Goal: Task Accomplishment & Management: Manage account settings

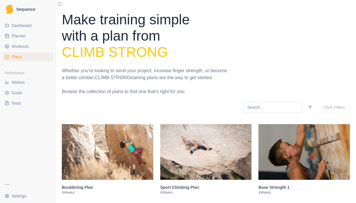
click at [15, 37] on span "Planner" at bounding box center [19, 36] width 14 height 6
select select "month"
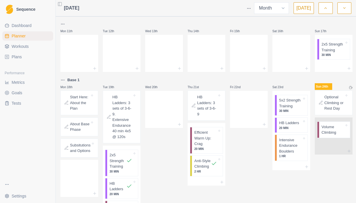
scroll to position [161, 0]
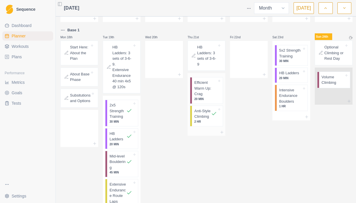
click at [203, 118] on p "Anti-Style Climbing" at bounding box center [202, 113] width 17 height 11
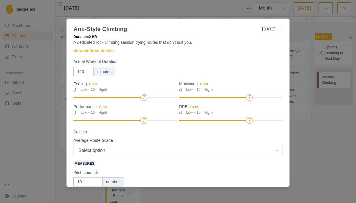
scroll to position [17, 0]
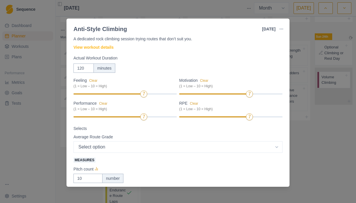
click at [334, 162] on div "Anti-Style Climbing [DATE] Link To Goal View Workout Metrics Edit Original Work…" at bounding box center [178, 101] width 356 height 203
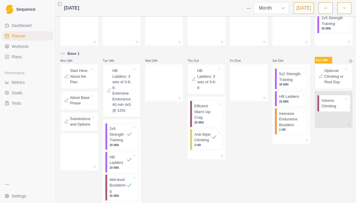
scroll to position [139, 0]
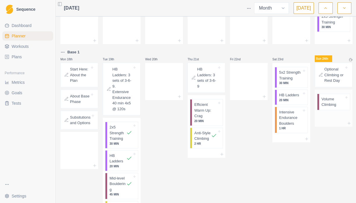
click at [333, 108] on p "Volume Climbing" at bounding box center [333, 102] width 23 height 11
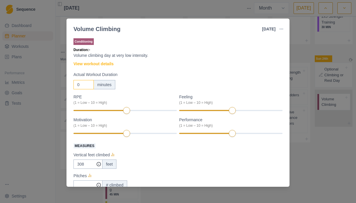
click at [80, 84] on input "0" at bounding box center [84, 84] width 20 height 9
click at [104, 84] on div "minutes" at bounding box center [105, 84] width 22 height 9
click at [81, 86] on input "3" at bounding box center [84, 84] width 20 height 9
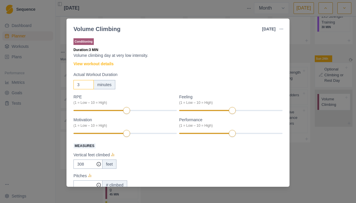
click at [81, 86] on input "3" at bounding box center [84, 84] width 20 height 9
type input "180"
click at [137, 110] on div "7" at bounding box center [125, 111] width 103 height 4
click at [137, 110] on div at bounding box center [108, 110] width 69 height 1
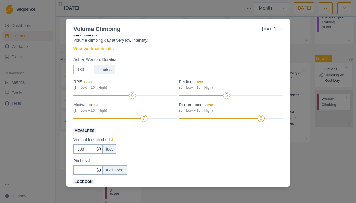
scroll to position [17, 0]
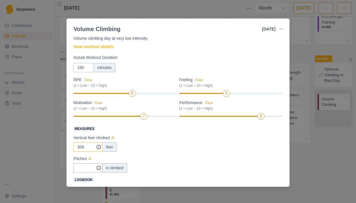
click at [86, 147] on input "308" at bounding box center [88, 147] width 29 height 9
type input "1"
type input "235"
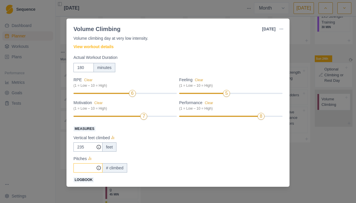
click at [84, 152] on input "Measures" at bounding box center [88, 147] width 29 height 9
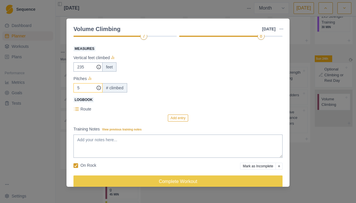
scroll to position [98, 0]
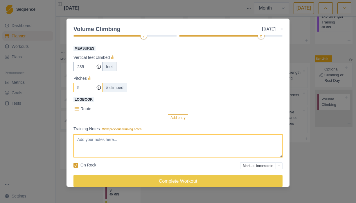
type input "5"
click at [131, 142] on textarea "Training Notes View previous training notes" at bounding box center [178, 146] width 209 height 23
type textarea "R"
click at [156, 140] on textarea "still need to figure out good beta for renesaince top" at bounding box center [178, 146] width 209 height 23
click at [182, 142] on textarea "still need to figure out good beta for renessaince top" at bounding box center [178, 146] width 209 height 23
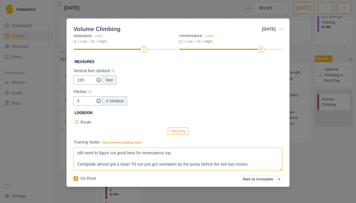
scroll to position [83, 0]
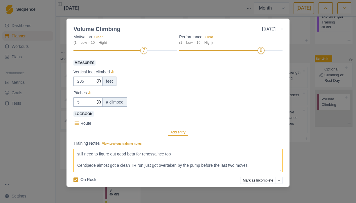
type textarea "still need to figure out good beta for renessaince top Centipede almost got a c…"
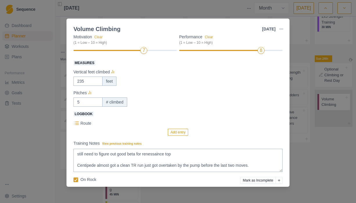
click at [83, 112] on span "Logbook" at bounding box center [84, 114] width 20 height 5
click at [77, 123] on icon at bounding box center [77, 124] width 6 height 6
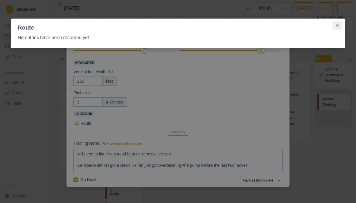
click at [338, 24] on icon "Close" at bounding box center [337, 25] width 3 height 3
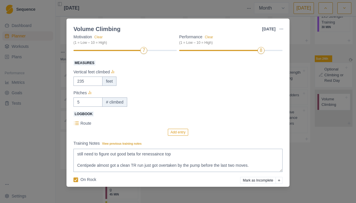
click at [177, 131] on button "Add entry" at bounding box center [178, 132] width 20 height 7
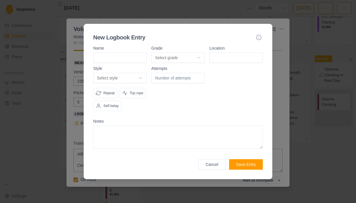
click at [126, 53] on input at bounding box center [119, 58] width 53 height 10
type input "Lower Tempest"
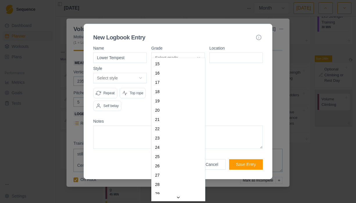
click at [176, 49] on body "Sequence Dashboard Planner Workouts Plans Performance Metrics Goals Tests Setti…" at bounding box center [178, 101] width 356 height 203
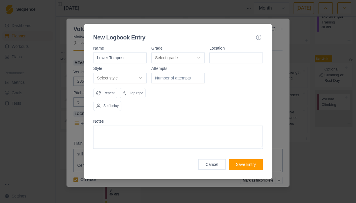
click at [228, 93] on body "Sequence Dashboard Planner Workouts Plans Performance Metrics Goals Tests Setti…" at bounding box center [178, 101] width 356 height 203
click at [209, 170] on button "Cancel" at bounding box center [212, 165] width 27 height 10
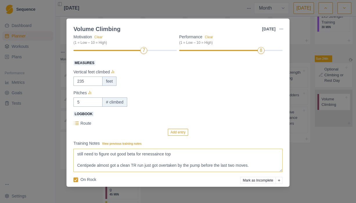
scroll to position [106, 0]
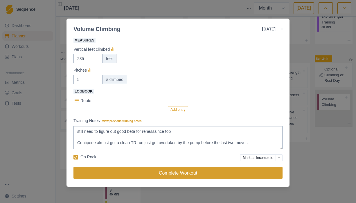
click at [179, 174] on button "Complete Workout" at bounding box center [178, 173] width 209 height 12
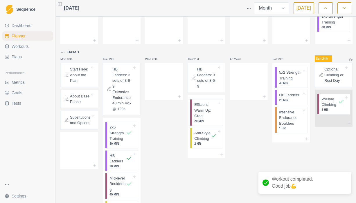
click at [16, 195] on html "Sequence Dashboard Planner Workouts Plans Performance Metrics Goals Tests Setti…" at bounding box center [178, 101] width 356 height 203
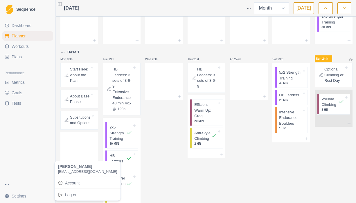
click at [69, 169] on span "[PERSON_NAME]" at bounding box center [87, 167] width 59 height 5
click at [250, 8] on html "Sequence Dashboard Planner Workouts Plans Performance Metrics Goals Tests Setti…" at bounding box center [178, 101] width 356 height 203
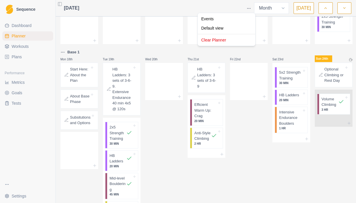
click at [250, 8] on html "Sequence Dashboard Planner Workouts Plans Performance Metrics Goals Tests Setti…" at bounding box center [178, 101] width 356 height 203
click at [17, 82] on html "Sequence Dashboard Planner Workouts Plans Performance Metrics Goals Tests Setti…" at bounding box center [178, 101] width 356 height 203
click at [17, 82] on span "Metrics" at bounding box center [18, 83] width 13 height 6
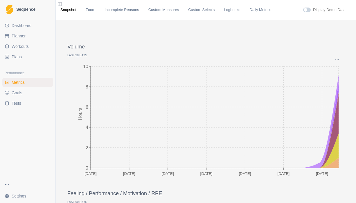
click at [15, 94] on span "Goals" at bounding box center [17, 93] width 11 height 6
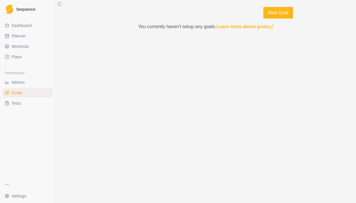
click at [15, 104] on span "Tests" at bounding box center [17, 104] width 10 height 6
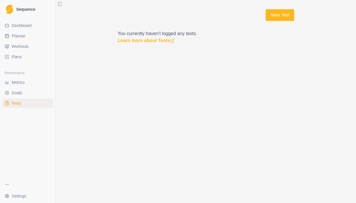
click at [27, 26] on span "Dashboard" at bounding box center [22, 26] width 20 height 6
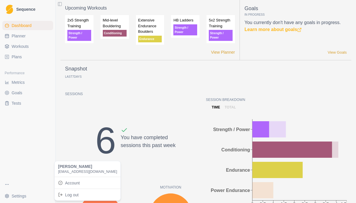
click at [18, 196] on html "Sequence Dashboard Planner Workouts Plans Performance Metrics Goals Tests Setti…" at bounding box center [178, 101] width 356 height 203
click at [67, 185] on link "Account" at bounding box center [88, 182] width 64 height 9
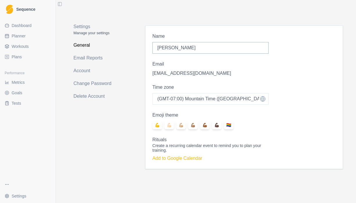
click at [90, 35] on p "Manage your settings" at bounding box center [97, 33] width 46 height 6
click at [85, 26] on p "Settings" at bounding box center [97, 26] width 46 height 7
click at [7, 183] on html "Sequence Dashboard Planner Workouts Plans Performance Metrics Goals Tests Setti…" at bounding box center [178, 101] width 356 height 203
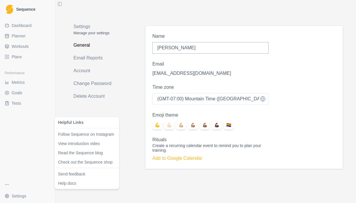
click at [15, 196] on html "Sequence Dashboard Planner Workouts Plans Performance Metrics Goals Tests Setti…" at bounding box center [178, 101] width 356 height 203
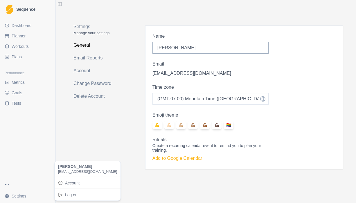
click at [15, 196] on html "Sequence Dashboard Planner Workouts Plans Performance Metrics Goals Tests Setti…" at bounding box center [178, 101] width 356 height 203
click at [73, 168] on span "[PERSON_NAME]" at bounding box center [87, 167] width 59 height 5
click at [70, 169] on span "[PERSON_NAME]" at bounding box center [87, 167] width 59 height 5
click at [85, 169] on span "[EMAIL_ADDRESS][DOMAIN_NAME]" at bounding box center [87, 171] width 59 height 5
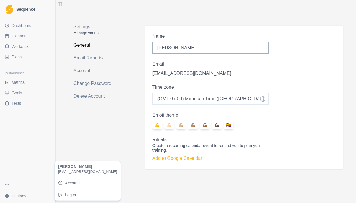
click at [11, 6] on html "Sequence Dashboard Planner Workouts Plans Performance Metrics Goals Tests Setti…" at bounding box center [178, 101] width 356 height 203
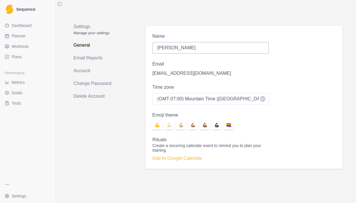
click at [23, 10] on span "Sequence" at bounding box center [25, 9] width 19 height 4
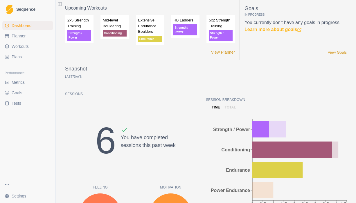
click at [25, 36] on span "Planner" at bounding box center [19, 36] width 14 height 6
select select "month"
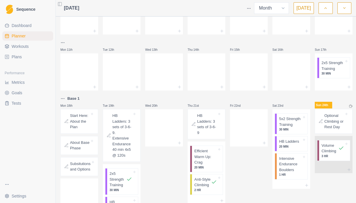
scroll to position [169, 0]
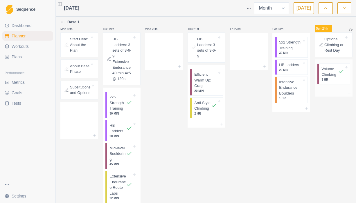
click at [331, 78] on p "Volume Climbing" at bounding box center [330, 71] width 17 height 11
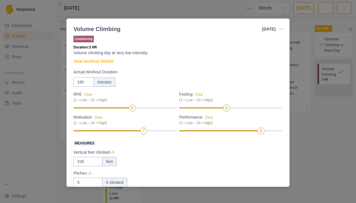
scroll to position [0, 0]
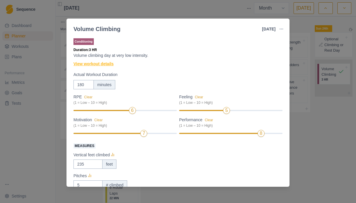
click at [101, 63] on link "View workout details" at bounding box center [94, 64] width 40 height 6
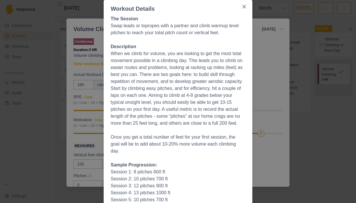
scroll to position [6, 0]
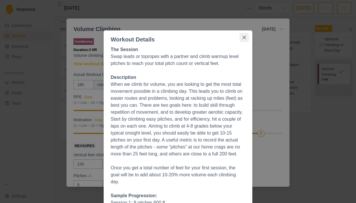
click at [244, 35] on button "Close" at bounding box center [244, 37] width 9 height 9
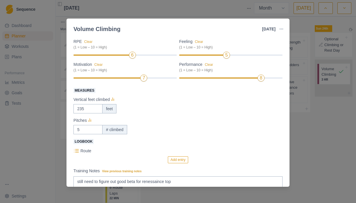
scroll to position [106, 0]
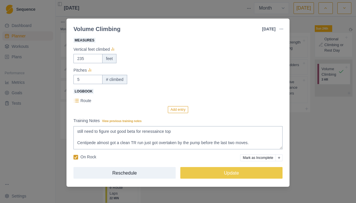
click at [179, 110] on button "Add entry" at bounding box center [178, 109] width 20 height 7
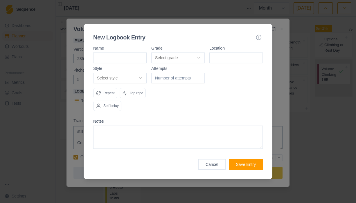
click at [183, 50] on body "Sequence Dashboard Planner Workouts Plans Performance Metrics Goals Tests Setti…" at bounding box center [178, 101] width 356 height 203
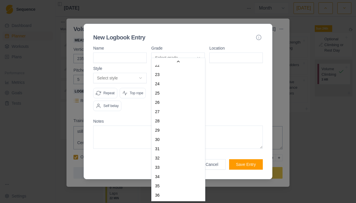
scroll to position [0, 0]
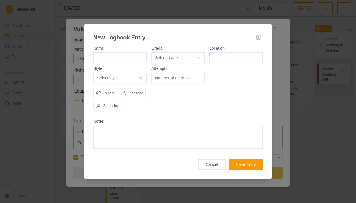
click at [128, 197] on div at bounding box center [178, 101] width 356 height 203
click at [211, 170] on button "Cancel" at bounding box center [212, 165] width 27 height 10
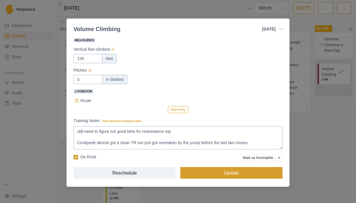
click at [244, 176] on button "Update" at bounding box center [232, 173] width 102 height 12
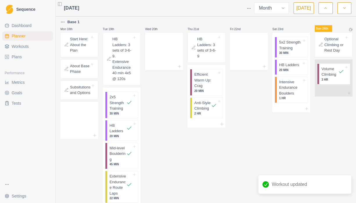
click at [25, 47] on span "Workouts" at bounding box center [20, 47] width 17 height 6
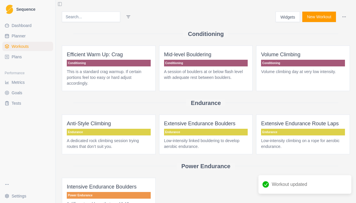
click at [290, 15] on button "Widgets" at bounding box center [288, 17] width 25 height 10
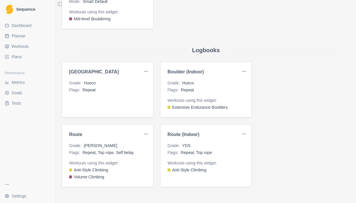
scroll to position [402, 0]
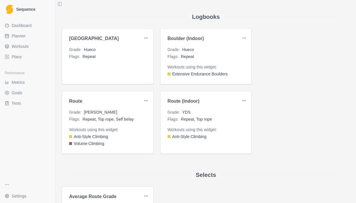
click at [114, 114] on div "Grade : [PERSON_NAME]" at bounding box center [107, 113] width 77 height 6
click at [147, 100] on html "Sequence Dashboard Planner Workouts Plans Performance Metrics Goals Tests Setti…" at bounding box center [178, 101] width 356 height 203
click at [123, 111] on div "Edit" at bounding box center [132, 112] width 34 height 9
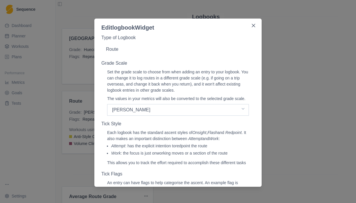
click at [140, 116] on select "Select a grade scale [PERSON_NAME] French YDS" at bounding box center [178, 110] width 142 height 12
select select "yds"
click at [107, 110] on select "Select a grade scale [PERSON_NAME] French YDS" at bounding box center [178, 110] width 142 height 12
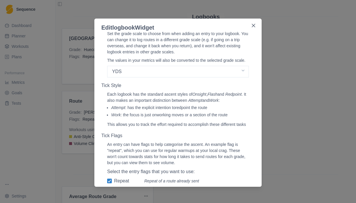
scroll to position [119, 0]
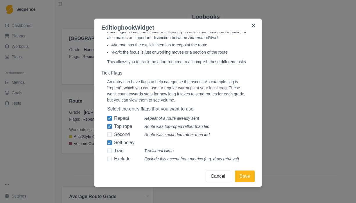
click at [110, 135] on span at bounding box center [109, 135] width 5 height 5
click at [107, 119] on input "Second" at bounding box center [107, 119] width 0 height 0
click at [109, 142] on icon at bounding box center [109, 143] width 3 height 3
click at [107, 119] on input "Self belay" at bounding box center [107, 119] width 0 height 0
click at [110, 151] on span at bounding box center [109, 151] width 5 height 5
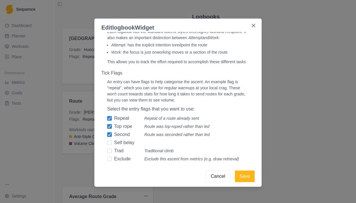
click at [107, 119] on input "Trad" at bounding box center [107, 119] width 0 height 0
click at [111, 159] on span at bounding box center [109, 159] width 5 height 5
click at [107, 119] on input "Exclude" at bounding box center [107, 119] width 0 height 0
click at [244, 180] on button "Save" at bounding box center [245, 177] width 20 height 12
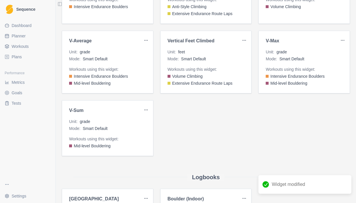
scroll to position [140, 0]
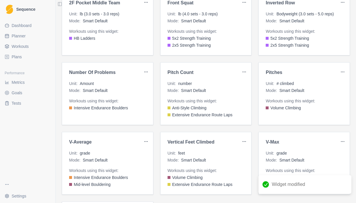
click at [19, 47] on span "Workouts" at bounding box center [20, 47] width 17 height 6
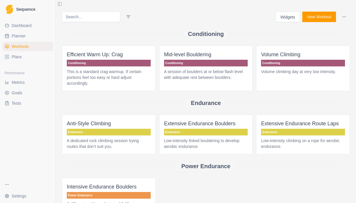
click at [19, 38] on span "Planner" at bounding box center [19, 36] width 14 height 6
select select "month"
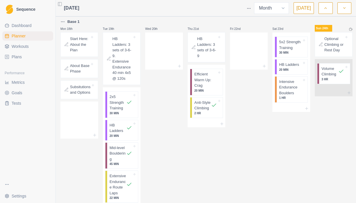
scroll to position [162, 0]
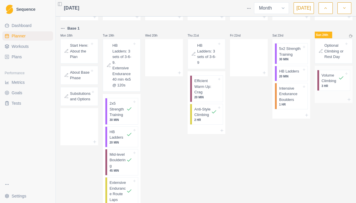
click at [335, 84] on p "Volume Climbing" at bounding box center [330, 78] width 17 height 11
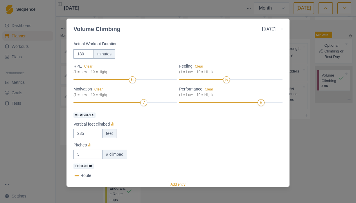
scroll to position [95, 0]
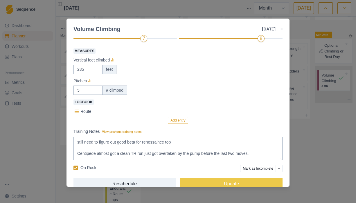
click at [178, 121] on button "Add entry" at bounding box center [178, 120] width 20 height 7
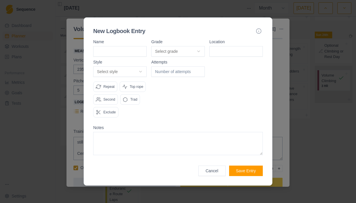
click at [186, 43] on body "Sequence Dashboard Planner Workouts Plans Performance Metrics Goals Tests Setti…" at bounding box center [178, 101] width 356 height 203
click at [119, 46] on input at bounding box center [119, 51] width 53 height 10
type input "lower tempest"
click at [221, 46] on input at bounding box center [236, 51] width 53 height 10
type input "Shack diabolo"
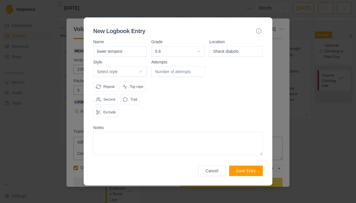
click at [119, 64] on body "Sequence Dashboard Planner Workouts Plans Performance Metrics Goals Tests Setti…" at bounding box center [178, 101] width 356 height 203
click at [206, 145] on textarea at bounding box center [178, 143] width 170 height 23
type textarea "'"
type textarea "This one is harder than 5.8"
click at [258, 176] on button "Save Entry" at bounding box center [246, 171] width 34 height 10
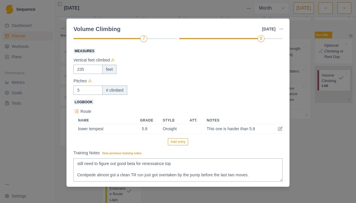
click at [183, 142] on button "Add entry" at bounding box center [178, 142] width 20 height 7
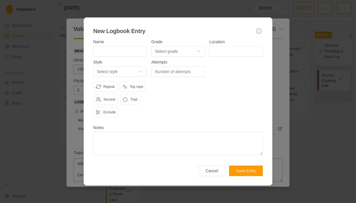
click at [123, 46] on input at bounding box center [119, 51] width 53 height 10
type input "City Girl"
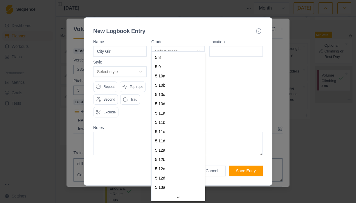
click at [185, 42] on body "Sequence Dashboard Planner Workouts Plans Performance Metrics Goals Tests Setti…" at bounding box center [178, 101] width 356 height 203
select select "a6710177-d529-4de8-9daa-fd2de67eba40"
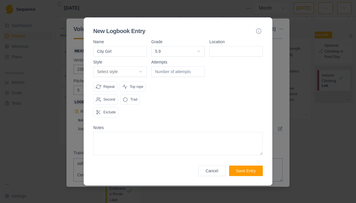
click at [224, 46] on input at bounding box center [236, 51] width 53 height 10
type input "Shack diabolo"
click at [128, 62] on body "Sequence Dashboard Planner Workouts Plans Performance Metrics Goals Tests Setti…" at bounding box center [178, 101] width 356 height 203
click at [247, 176] on button "Save Entry" at bounding box center [246, 171] width 34 height 10
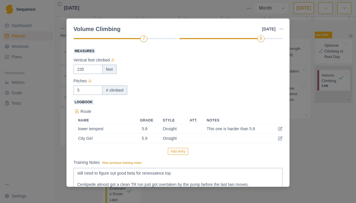
click at [182, 151] on button "Add entry" at bounding box center [178, 151] width 20 height 7
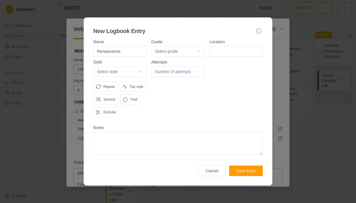
type input "Renaissance"
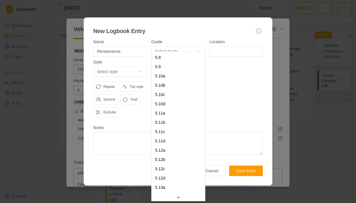
click at [185, 45] on body "Sequence Dashboard Planner Workouts Plans Performance Metrics Goals Tests Setti…" at bounding box center [178, 101] width 356 height 203
select select "23ce206a-86d7-4db7-8dae-053c7bb456b6"
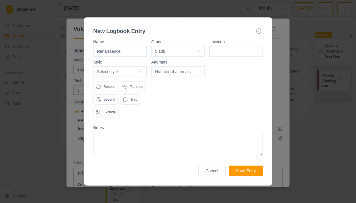
click at [220, 47] on input at bounding box center [236, 51] width 53 height 10
type input "Shack diabolo"
click at [133, 65] on body "Sequence Dashboard Planner Workouts Plans Performance Metrics Goals Tests Setti…" at bounding box center [178, 101] width 356 height 203
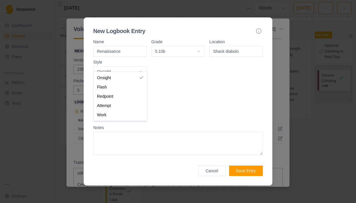
click at [137, 65] on body "Sequence Dashboard Planner Workouts Plans Performance Metrics Goals Tests Setti…" at bounding box center [178, 101] width 356 height 203
select select "flash"
click at [134, 149] on textarea at bounding box center [178, 143] width 170 height 23
click at [118, 143] on textarea at bounding box center [178, 143] width 170 height 23
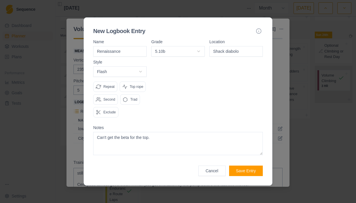
type textarea "Can't get the beta for the top."
click at [251, 176] on button "Save Entry" at bounding box center [246, 171] width 34 height 10
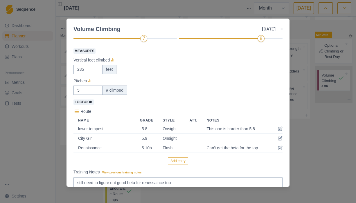
click at [176, 161] on button "Add entry" at bounding box center [178, 161] width 20 height 7
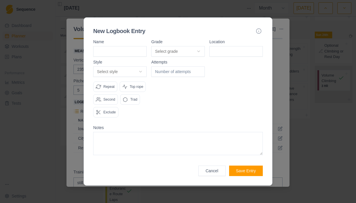
click at [112, 46] on input at bounding box center [119, 51] width 53 height 10
type input "frogger"
click at [161, 45] on body "Sequence Dashboard Planner Workouts Plans Performance Metrics Goals Tests Setti…" at bounding box center [178, 101] width 356 height 203
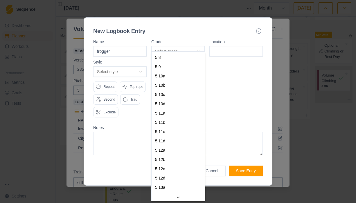
select select "a6710177-d529-4de8-9daa-fd2de67eba40"
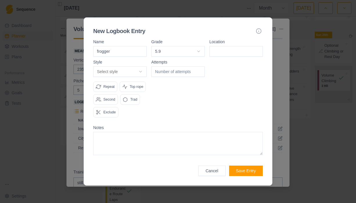
click at [215, 46] on input at bounding box center [236, 51] width 53 height 10
type input "Shack diabolo"
click at [133, 64] on body "Sequence Dashboard Planner Workouts Plans Performance Metrics Goals Tests Setti…" at bounding box center [178, 101] width 356 height 203
click at [247, 176] on button "Save Entry" at bounding box center [246, 171] width 34 height 10
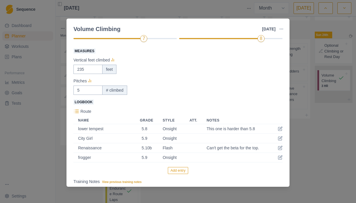
click at [182, 170] on button "Add entry" at bounding box center [178, 170] width 20 height 7
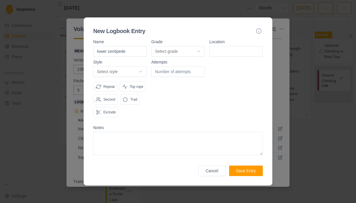
type input "lower centipede"
click at [196, 45] on body "Sequence Dashboard Planner Workouts Plans Performance Metrics Goals Tests Setti…" at bounding box center [178, 101] width 356 height 203
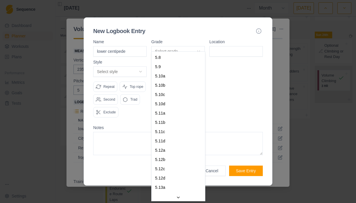
select select "cbb6f3ff-f3d1-4a37-929f-2aa7e587513a"
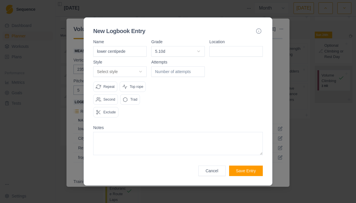
click at [231, 46] on input at bounding box center [236, 51] width 53 height 10
type input "Shack diabolo"
click at [129, 63] on body "Sequence Dashboard Planner Workouts Plans Performance Metrics Goals Tests Setti…" at bounding box center [178, 101] width 356 height 203
click at [167, 85] on body "Sequence Dashboard Planner Workouts Plans Performance Metrics Goals Tests Setti…" at bounding box center [178, 101] width 356 height 203
click at [130, 90] on p "Top rope" at bounding box center [137, 86] width 14 height 5
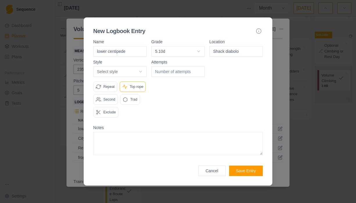
click at [140, 64] on body "Sequence Dashboard Planner Workouts Plans Performance Metrics Goals Tests Setti…" at bounding box center [178, 101] width 356 height 203
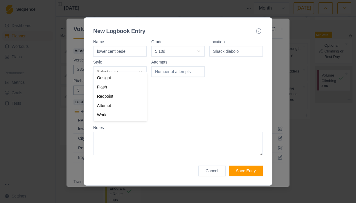
select select "redpoint"
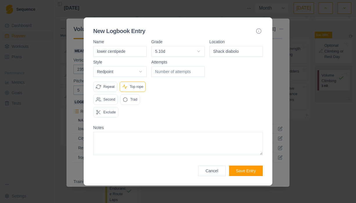
click at [174, 67] on input "number" at bounding box center [177, 72] width 53 height 10
click at [199, 67] on input "1" at bounding box center [177, 72] width 53 height 10
type input "2"
click at [199, 67] on input "2" at bounding box center [177, 72] width 53 height 10
click at [107, 144] on textarea at bounding box center [178, 143] width 170 height 23
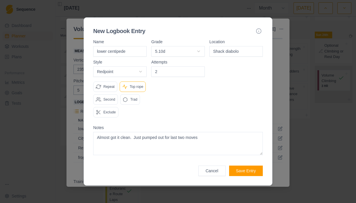
type textarea "Almost got it clean. Just pumped out for last two moves"
click at [243, 176] on button "Save Entry" at bounding box center [246, 171] width 34 height 10
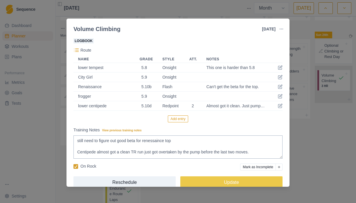
scroll to position [166, 0]
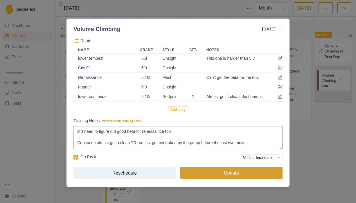
click at [235, 172] on button "Update" at bounding box center [232, 173] width 102 height 12
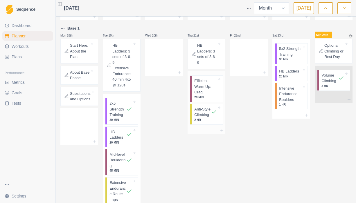
click at [209, 95] on p "Efficient Warm Up: Crag" at bounding box center [205, 86] width 23 height 17
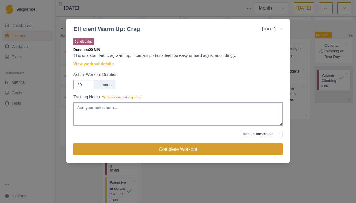
click at [185, 151] on button "Complete Workout" at bounding box center [178, 150] width 209 height 12
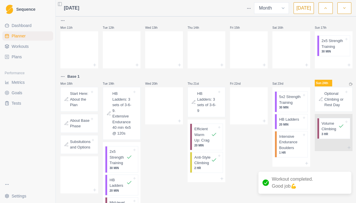
scroll to position [115, 0]
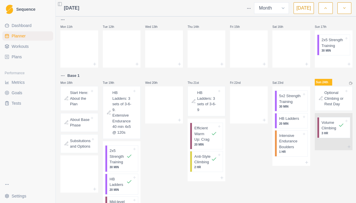
click at [208, 104] on p "HB Ladders: 3 sets of 3-6-9" at bounding box center [207, 101] width 20 height 23
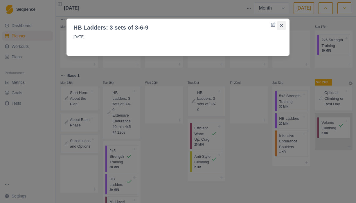
click at [282, 24] on icon "Close" at bounding box center [281, 25] width 3 height 3
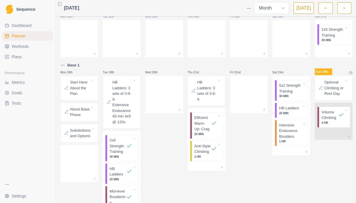
scroll to position [126, 0]
click at [290, 115] on p "20 MIN" at bounding box center [290, 113] width 23 height 4
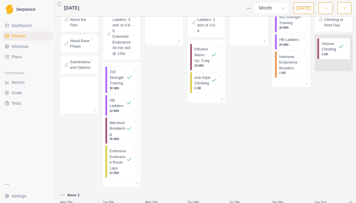
scroll to position [171, 0]
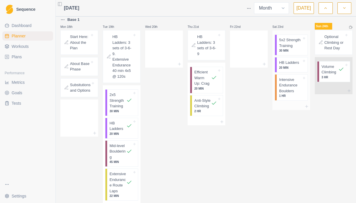
click at [286, 49] on p "5x2 Strength Training" at bounding box center [290, 42] width 23 height 11
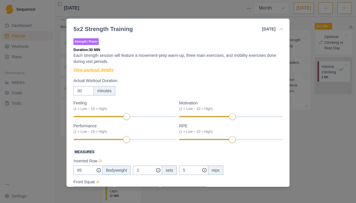
click at [108, 69] on link "View workout details" at bounding box center [94, 70] width 40 height 6
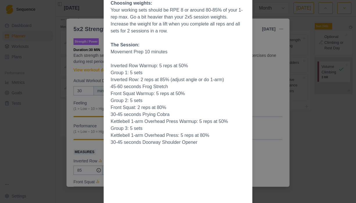
scroll to position [0, 0]
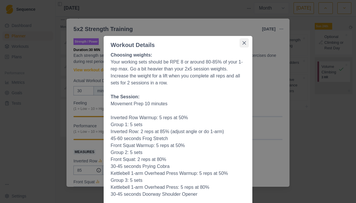
click at [246, 42] on icon "Close" at bounding box center [244, 42] width 3 height 3
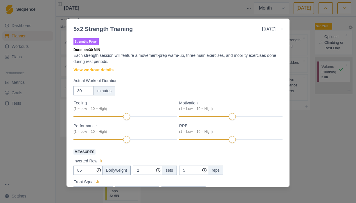
click at [219, 13] on div "5x2 Strength Training [DATE] Link To Goal View Workout Metrics Edit Original Wo…" at bounding box center [178, 101] width 356 height 203
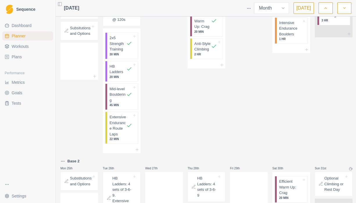
scroll to position [228, 0]
click at [119, 137] on p "Extensive Endurance Route Laps" at bounding box center [118, 126] width 17 height 23
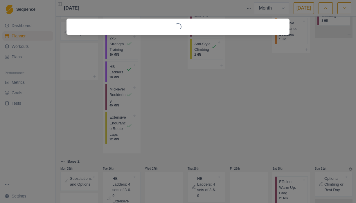
select select "4"
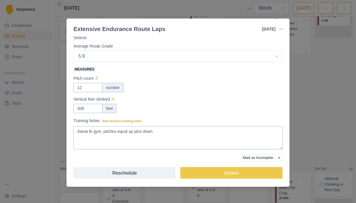
scroll to position [0, 0]
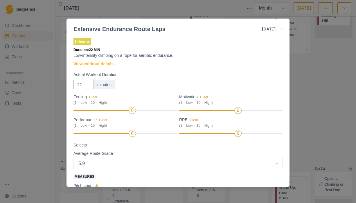
click at [315, 78] on div "Extensive Endurance Route Laps [DATE] Link To Goal View Workout Metrics Edit Or…" at bounding box center [178, 101] width 356 height 203
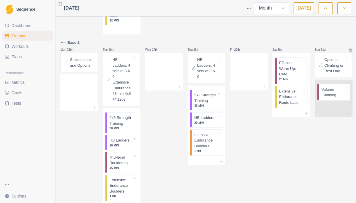
scroll to position [346, 0]
click at [290, 106] on p "Extensive Endurance Route Laps" at bounding box center [290, 97] width 23 height 17
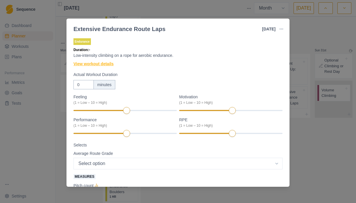
click at [93, 64] on link "View workout details" at bounding box center [94, 64] width 40 height 6
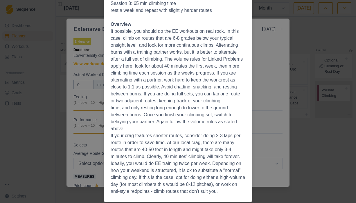
scroll to position [233, 0]
click at [46, 98] on div "Workout Details The Session The goal of this session is to accumulate time on r…" at bounding box center [178, 101] width 356 height 203
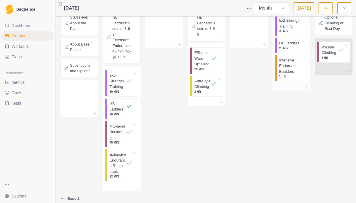
scroll to position [196, 0]
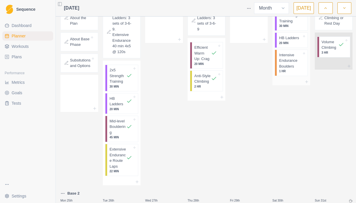
click at [292, 24] on p "5x2 Strength Training" at bounding box center [290, 17] width 23 height 11
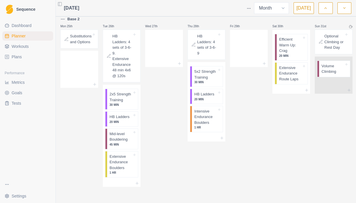
scroll to position [396, 0]
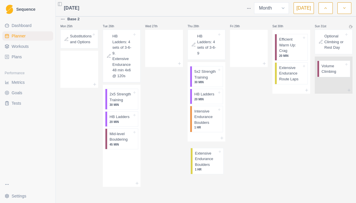
drag, startPoint x: 121, startPoint y: 167, endPoint x: 210, endPoint y: 163, distance: 89.6
drag, startPoint x: 120, startPoint y: 167, endPoint x: 212, endPoint y: 143, distance: 95.5
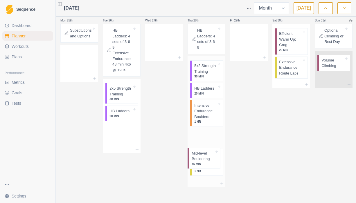
scroll to position [383, 0]
drag, startPoint x: 111, startPoint y: 169, endPoint x: 201, endPoint y: 157, distance: 90.6
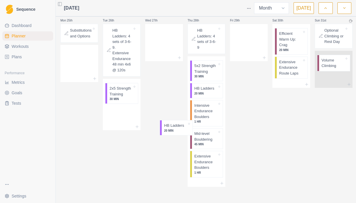
drag, startPoint x: 113, startPoint y: 135, endPoint x: 172, endPoint y: 130, distance: 59.3
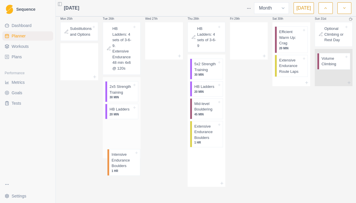
scroll to position [398, 0]
drag, startPoint x: 205, startPoint y: 128, endPoint x: 116, endPoint y: 153, distance: 91.8
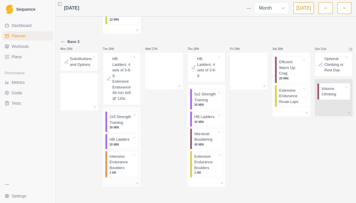
click at [120, 119] on p "2x5 Strength Training" at bounding box center [121, 119] width 23 height 11
click at [206, 93] on p "5x2 Strength Training" at bounding box center [205, 97] width 23 height 11
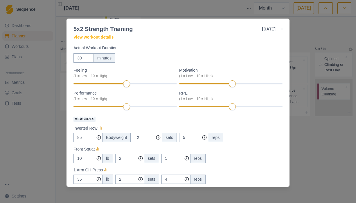
scroll to position [10, 0]
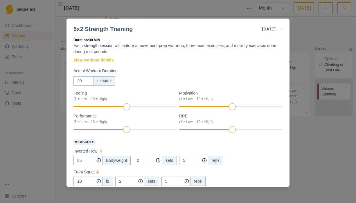
click at [96, 59] on link "View workout details" at bounding box center [94, 60] width 40 height 6
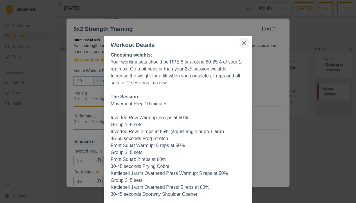
click at [245, 42] on icon "Close" at bounding box center [244, 42] width 3 height 3
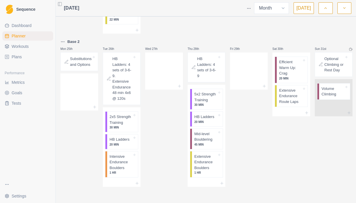
scroll to position [367, 0]
drag, startPoint x: 249, startPoint y: 181, endPoint x: 237, endPoint y: 197, distance: 20.0
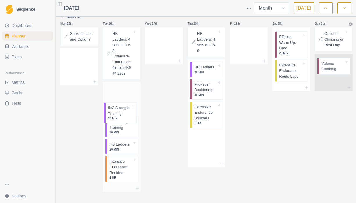
drag, startPoint x: 206, startPoint y: 89, endPoint x: 118, endPoint y: 114, distance: 92.1
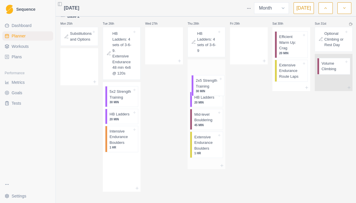
drag, startPoint x: 118, startPoint y: 146, endPoint x: 207, endPoint y: 84, distance: 108.8
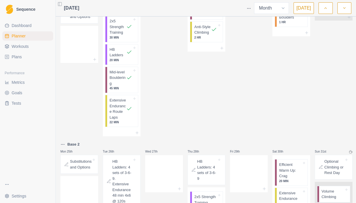
scroll to position [252, 0]
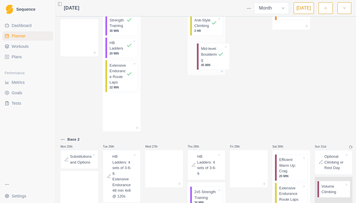
drag, startPoint x: 119, startPoint y: 82, endPoint x: 215, endPoint y: 55, distance: 99.2
click at [215, 55] on div "Mon 28th Tue 29th Wed 30th Thu 31st Fri 1st Sat 2nd Sun 3rd Mon 4th Tue 5th Wed…" at bounding box center [206, 26] width 292 height 518
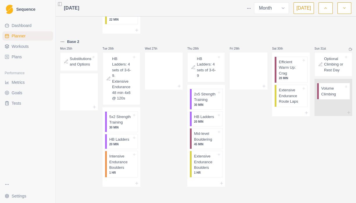
scroll to position [338, 0]
click at [202, 122] on p "20 MIN" at bounding box center [205, 122] width 23 height 4
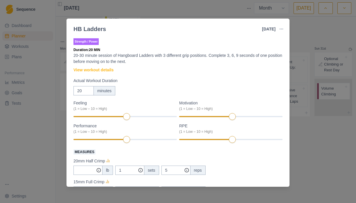
click at [315, 130] on div "HB Ladders [DATE] Link To Goal View Workout Metrics Edit Original Workout Resch…" at bounding box center [178, 101] width 356 height 203
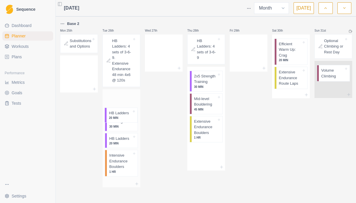
drag, startPoint x: 203, startPoint y: 126, endPoint x: 115, endPoint y: 121, distance: 88.8
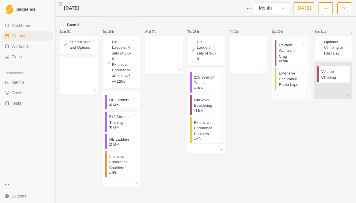
scroll to position [362, 0]
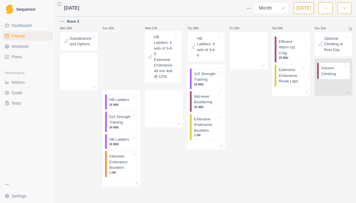
drag, startPoint x: 122, startPoint y: 65, endPoint x: 166, endPoint y: 70, distance: 44.5
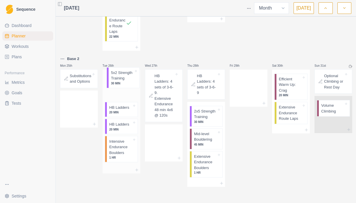
drag, startPoint x: 115, startPoint y: 100, endPoint x: 117, endPoint y: 80, distance: 20.1
click at [117, 80] on div "HB Ladders 20 MIN 5x2 Strength Training 30 MIN HB Ladders 20 MIN Intensive Endu…" at bounding box center [122, 118] width 38 height 97
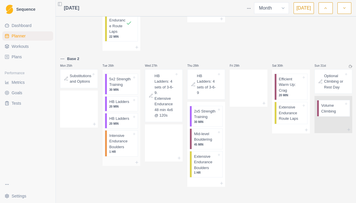
scroll to position [306, 0]
click at [116, 109] on p "20 MIN" at bounding box center [120, 107] width 23 height 4
drag, startPoint x: 115, startPoint y: 138, endPoint x: 118, endPoint y: 123, distance: 15.6
click at [118, 123] on div "5x2 Strength Training 30 MIN HB Ladders 20 MIN HB Ladders 20 MIN Intensive Endu…" at bounding box center [122, 116] width 38 height 92
click at [119, 122] on p "HB Ladders" at bounding box center [119, 119] width 20 height 6
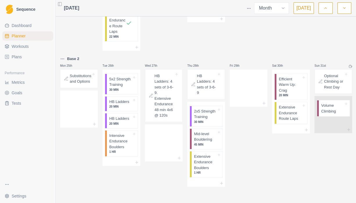
scroll to position [322, 0]
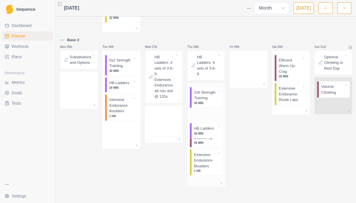
drag, startPoint x: 119, startPoint y: 122, endPoint x: 206, endPoint y: 131, distance: 87.1
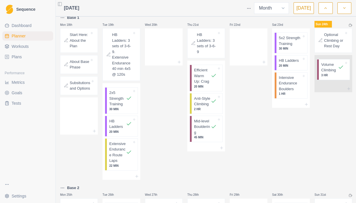
scroll to position [0, 0]
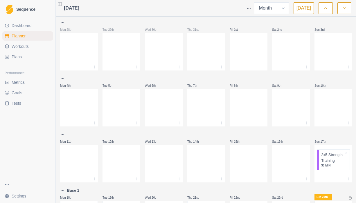
click at [24, 45] on span "Workouts" at bounding box center [20, 47] width 17 height 6
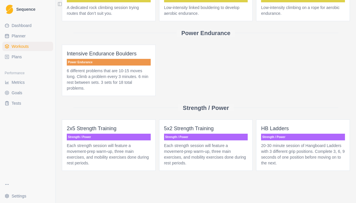
scroll to position [134, 0]
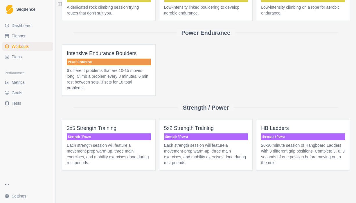
click at [109, 139] on p "Strength / Power" at bounding box center [109, 137] width 84 height 7
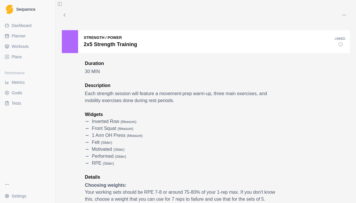
click at [66, 14] on icon at bounding box center [64, 14] width 5 height 5
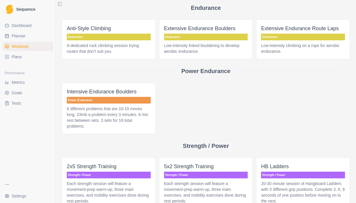
scroll to position [134, 0]
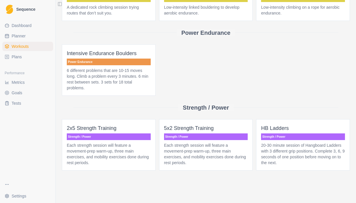
click at [203, 147] on p "Each strength session will feature a movement-prep warm-up, three main exercise…" at bounding box center [206, 154] width 84 height 23
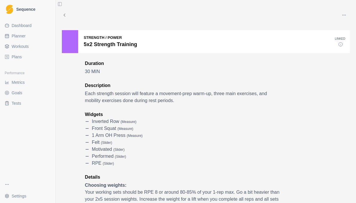
click at [65, 13] on icon at bounding box center [64, 14] width 5 height 5
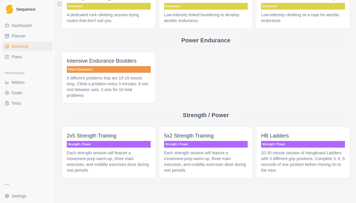
scroll to position [134, 0]
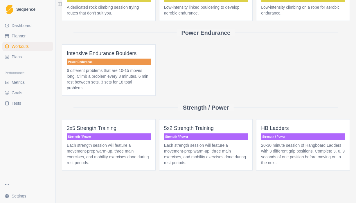
click at [116, 148] on p "Each strength session will feature a movement-prep warm-up, three main exercise…" at bounding box center [109, 154] width 84 height 23
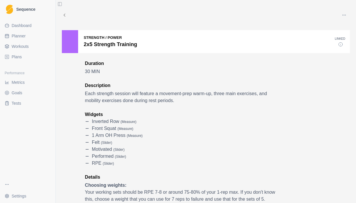
click at [65, 13] on icon at bounding box center [64, 14] width 5 height 5
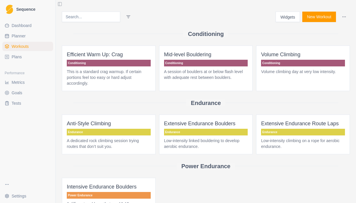
select select "month"
